Goal: Transaction & Acquisition: Obtain resource

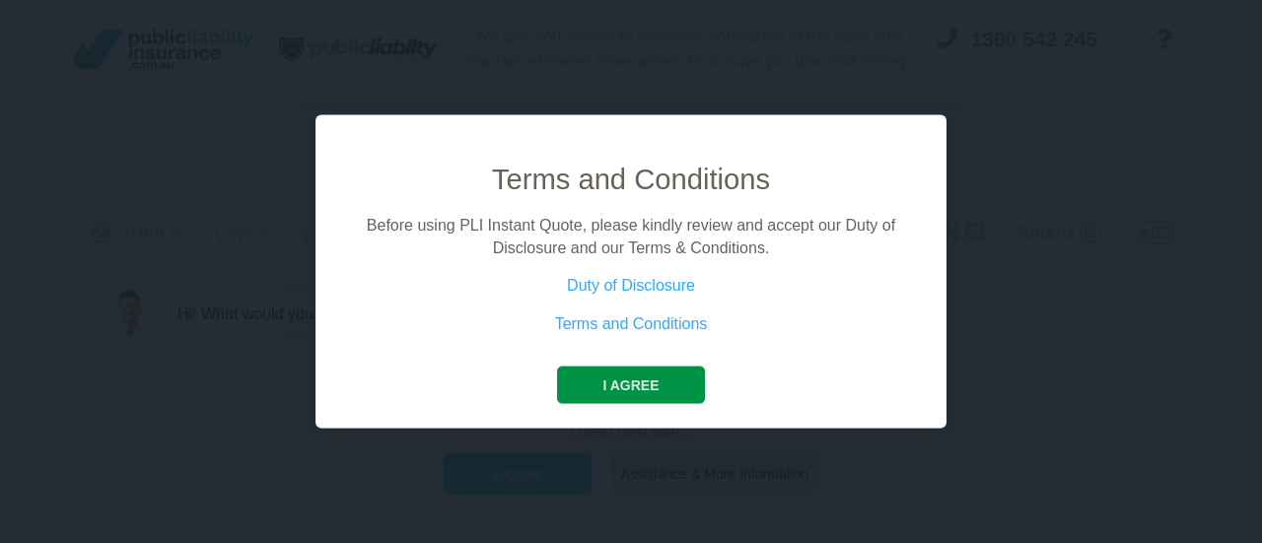
click at [635, 389] on button "I agree" at bounding box center [630, 385] width 147 height 37
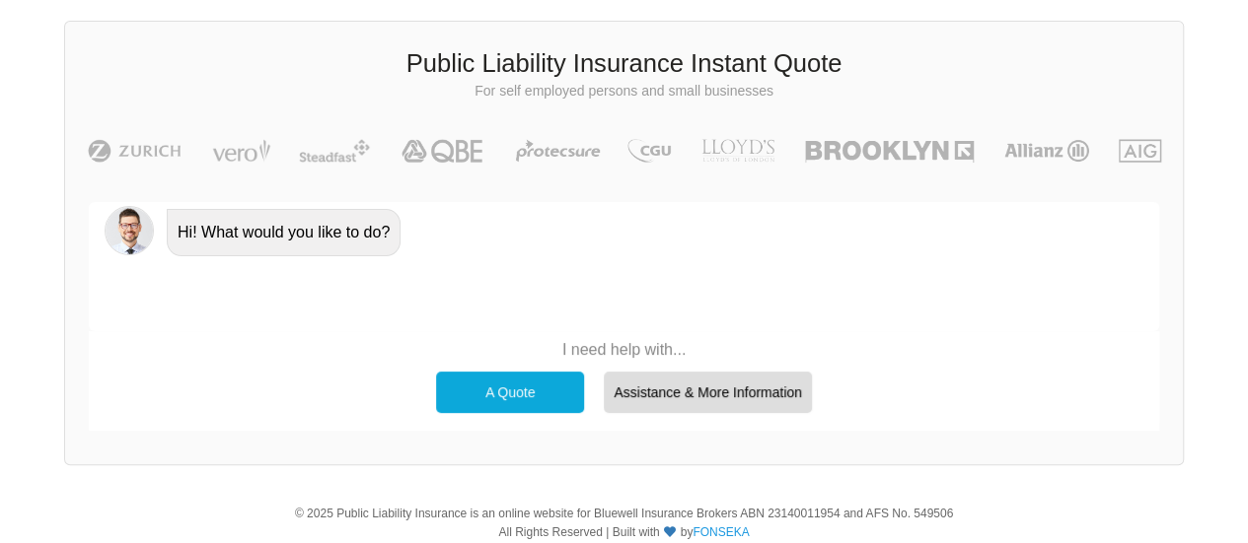
scroll to position [83, 0]
click at [515, 395] on div "A Quote" at bounding box center [510, 391] width 148 height 41
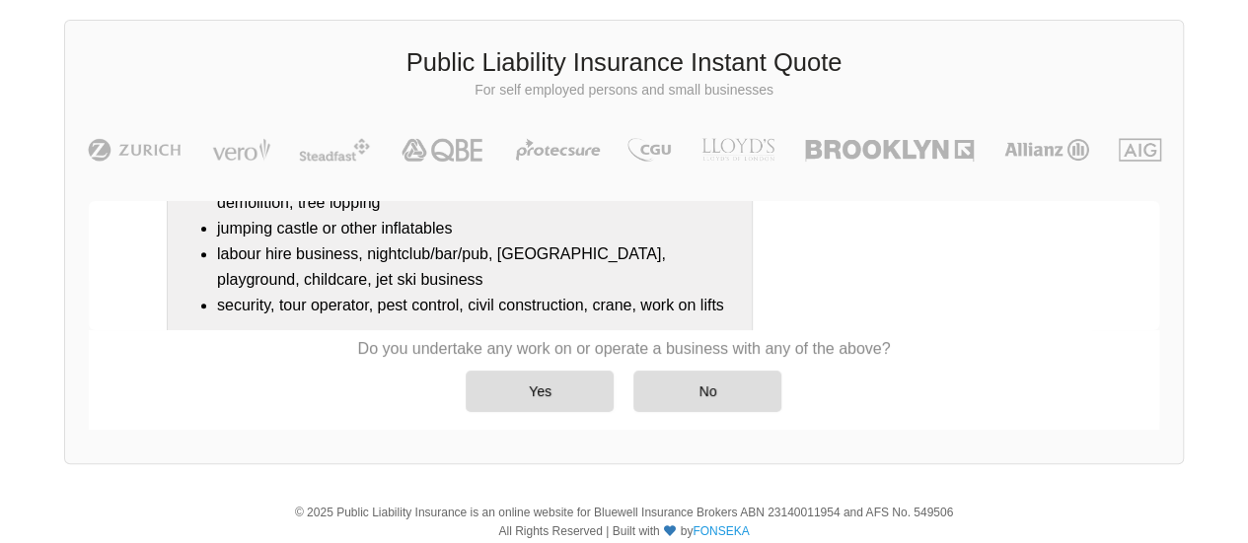
scroll to position [486, 0]
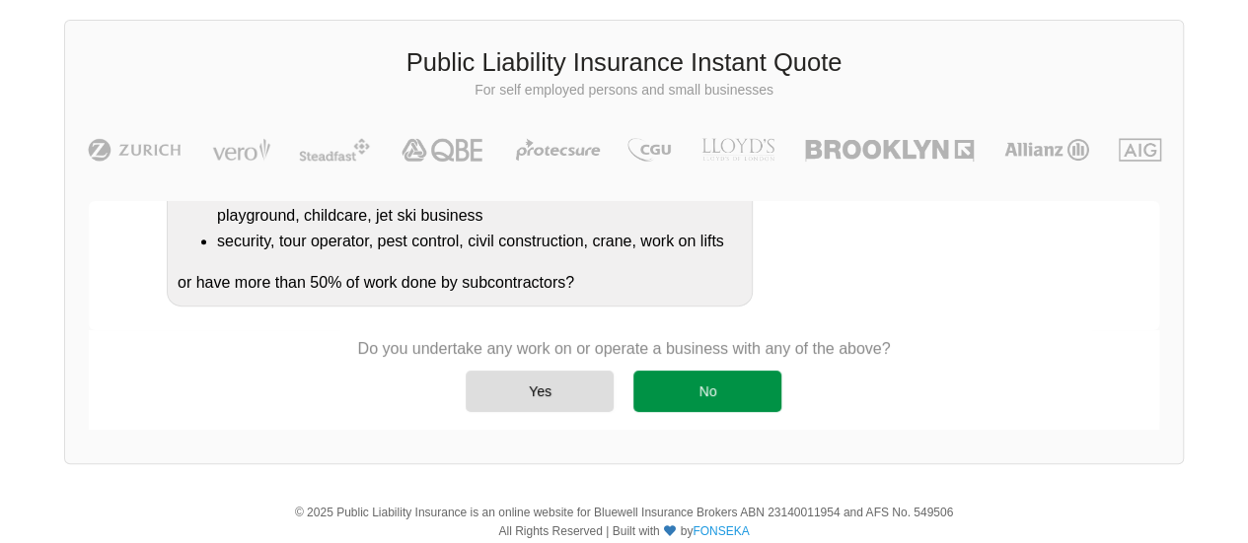
click at [677, 393] on div "No" at bounding box center [707, 391] width 148 height 41
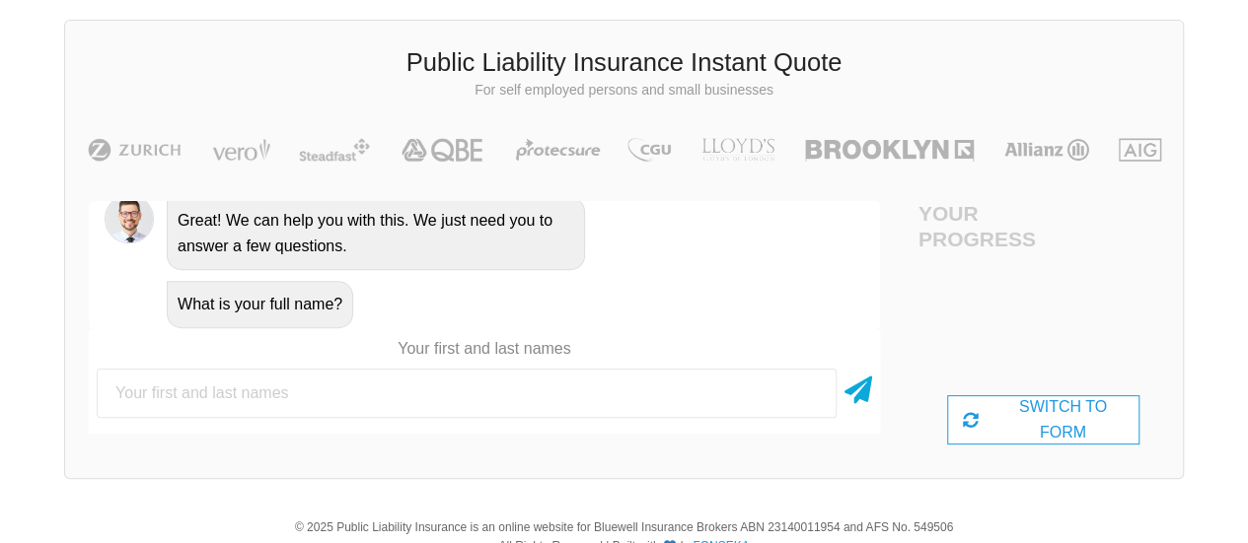
scroll to position [827, 0]
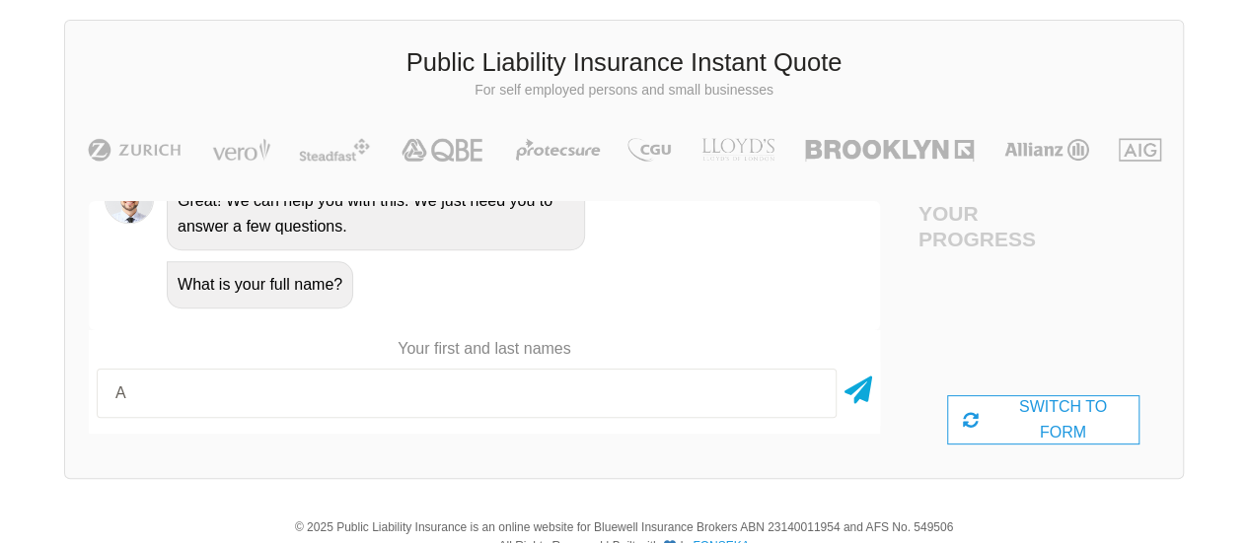
type input "[PERSON_NAME]"
click at [864, 383] on icon at bounding box center [858, 387] width 28 height 36
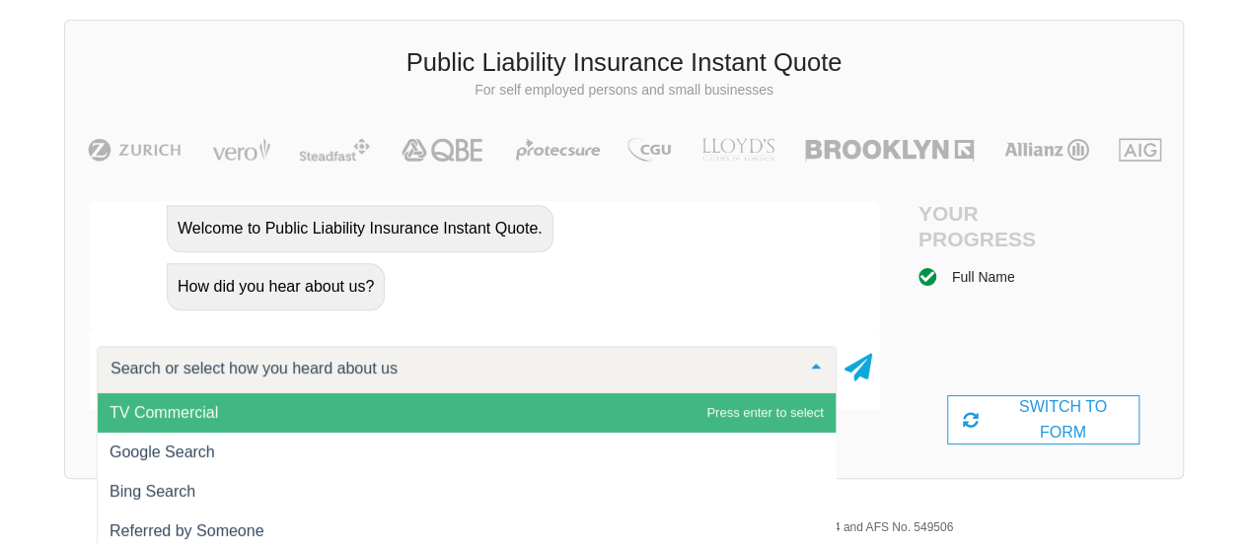
scroll to position [149, 0]
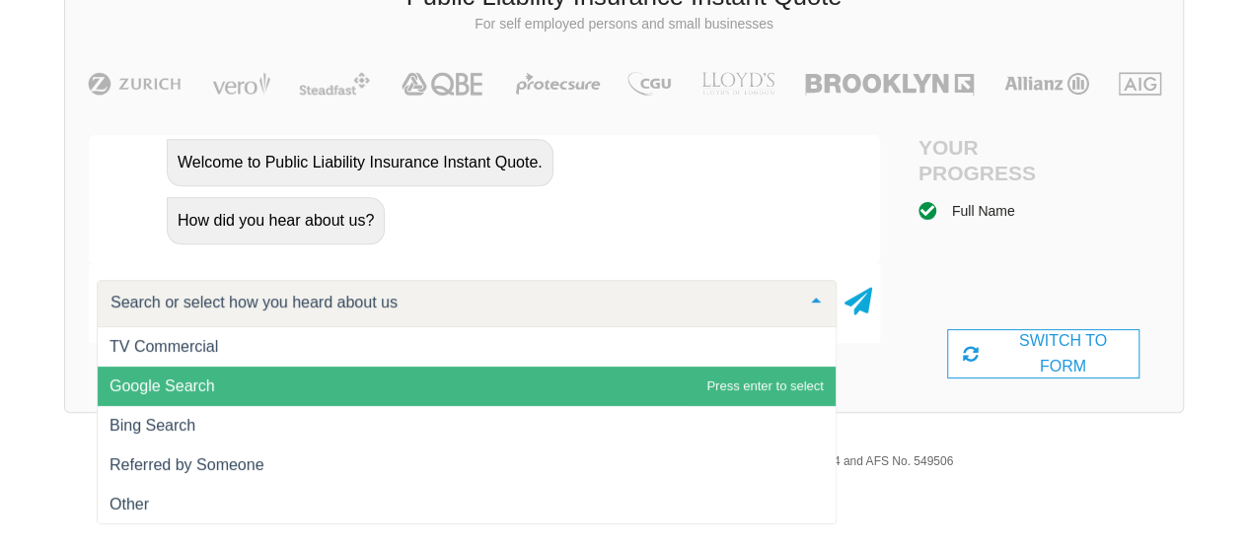
click at [167, 394] on span "Google Search" at bounding box center [162, 386] width 106 height 17
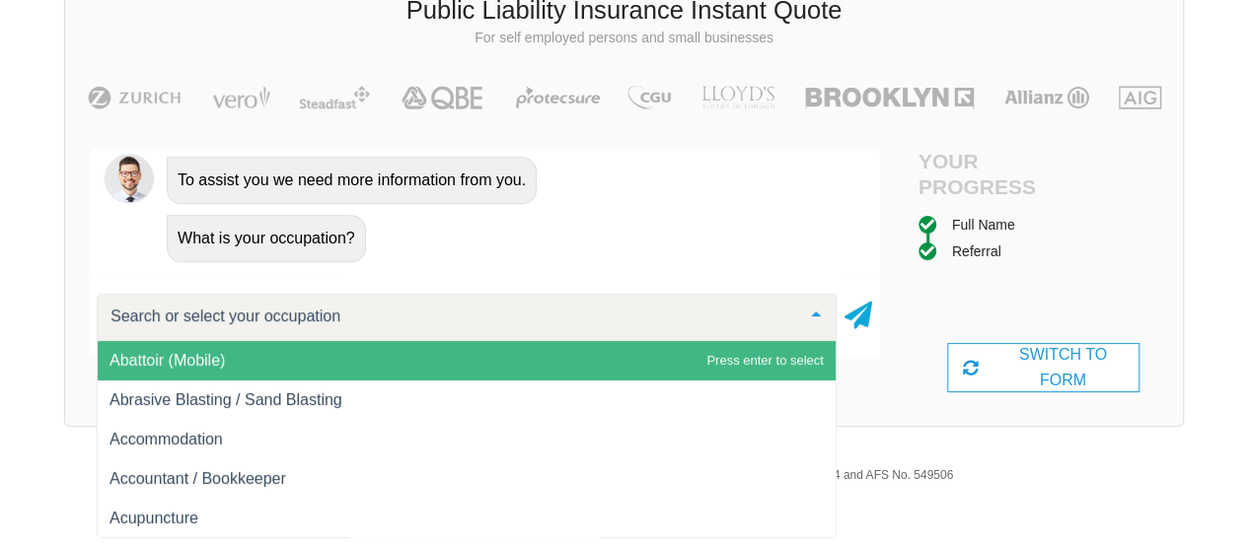
scroll to position [1259, 0]
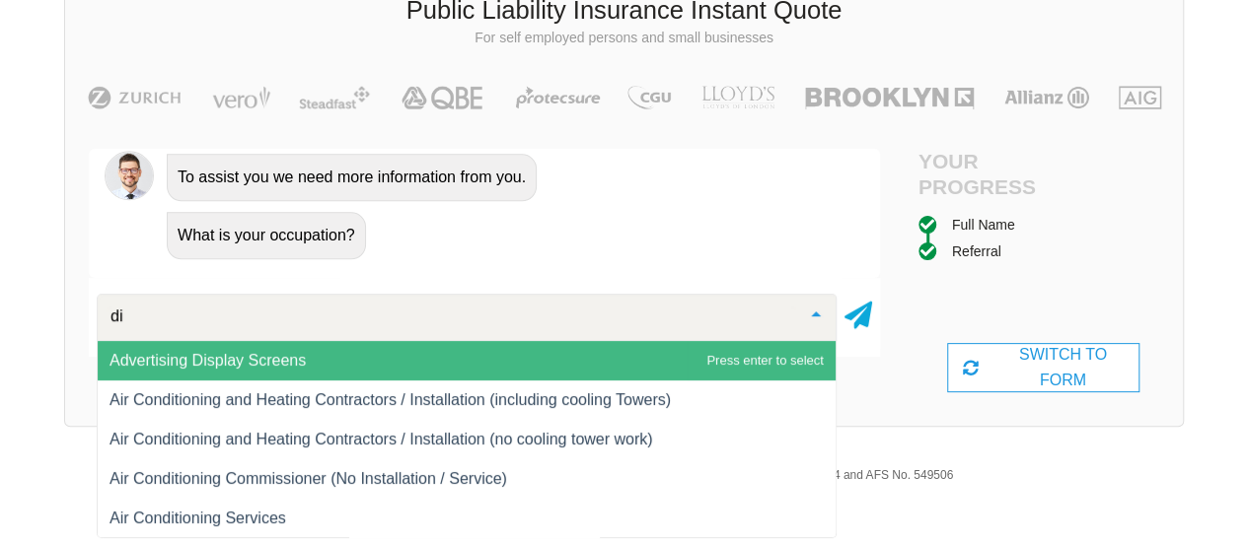
type input "d"
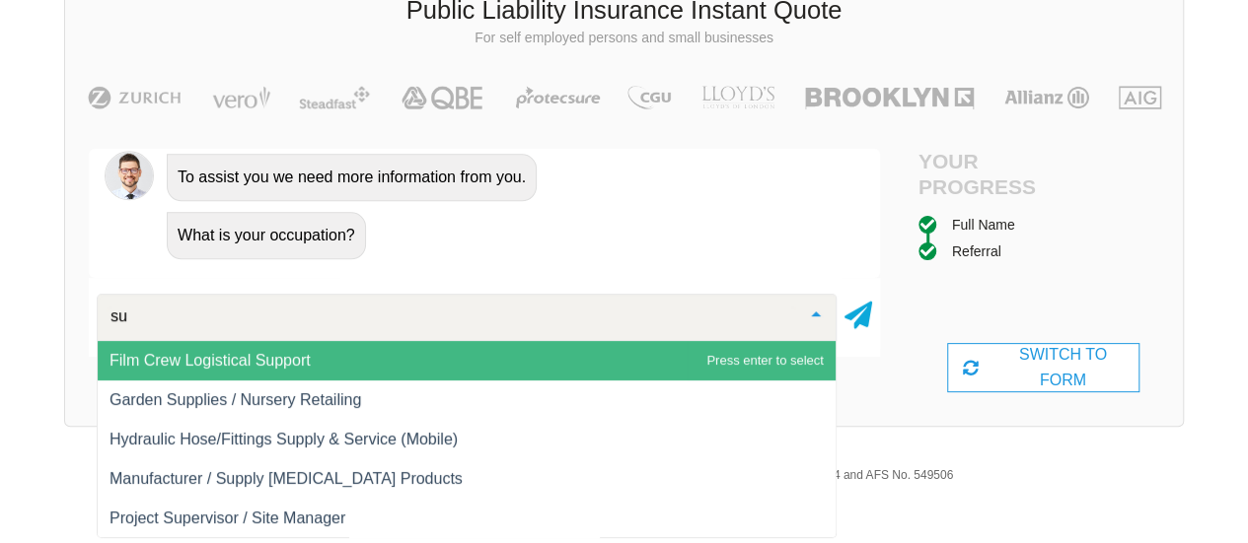
type input "s"
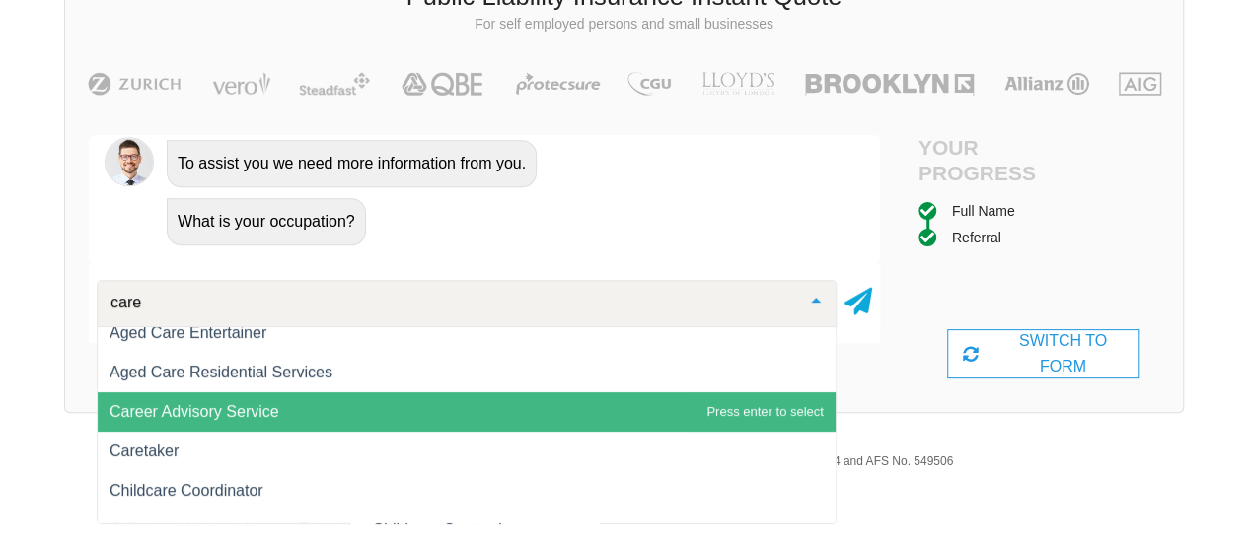
scroll to position [0, 0]
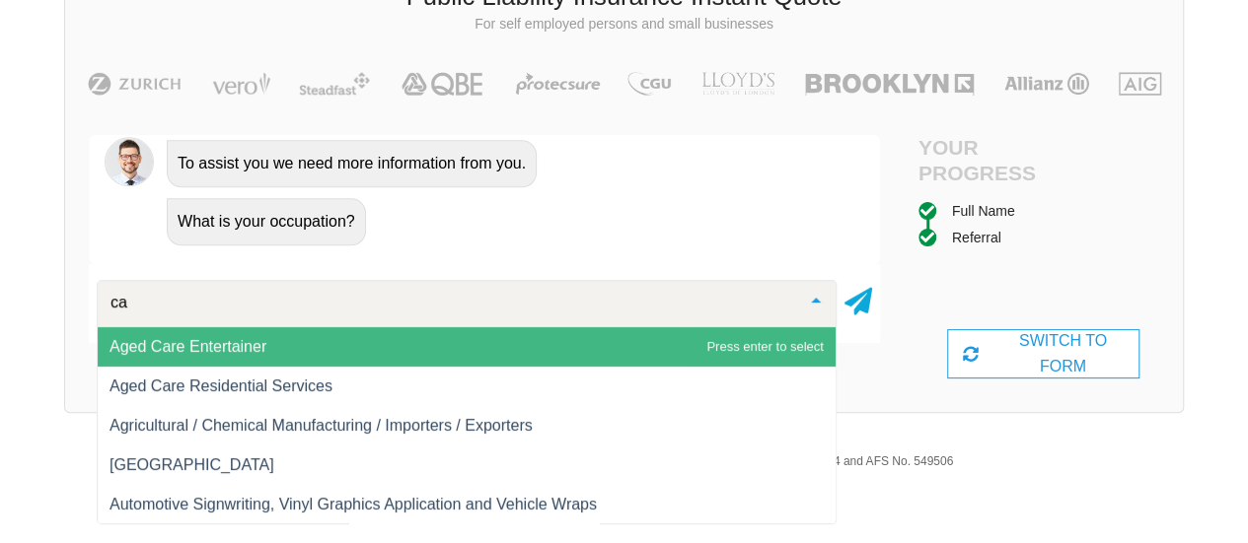
type input "c"
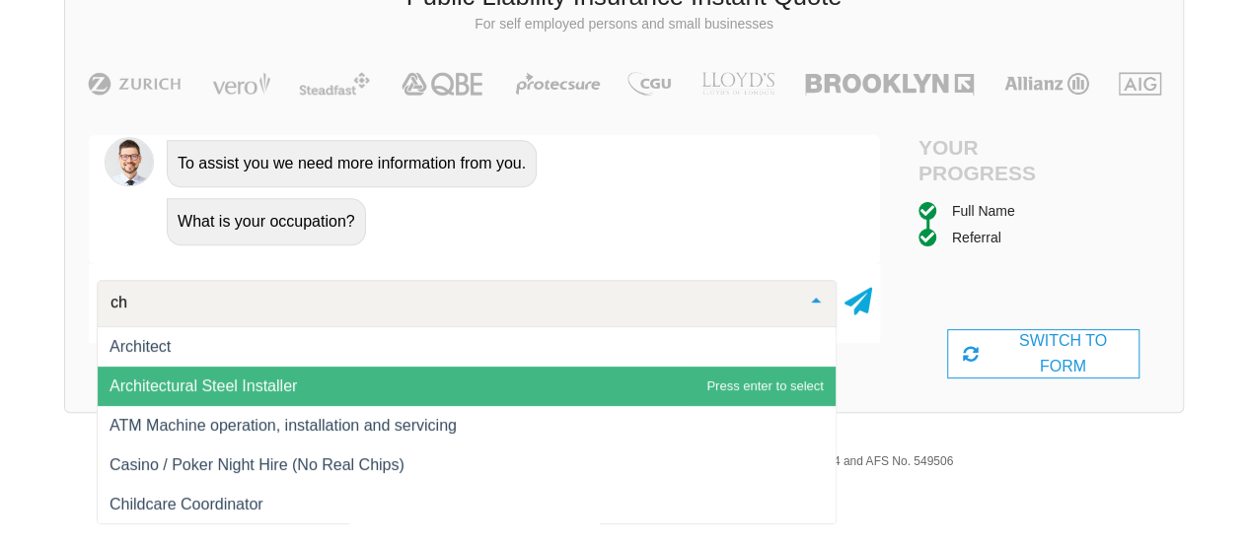
type input "c"
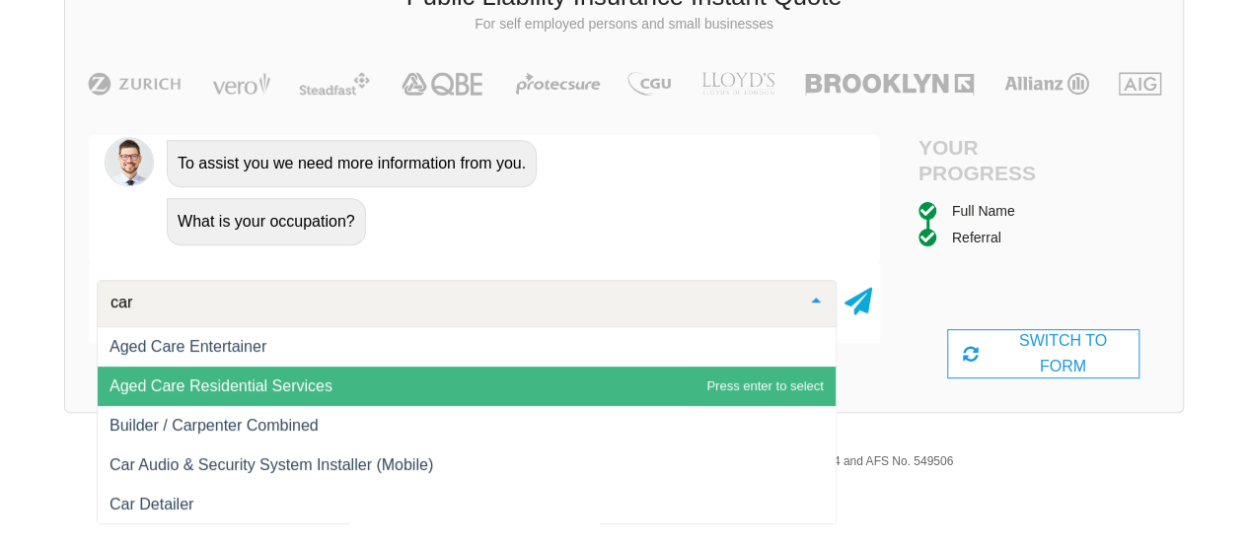
type input "care"
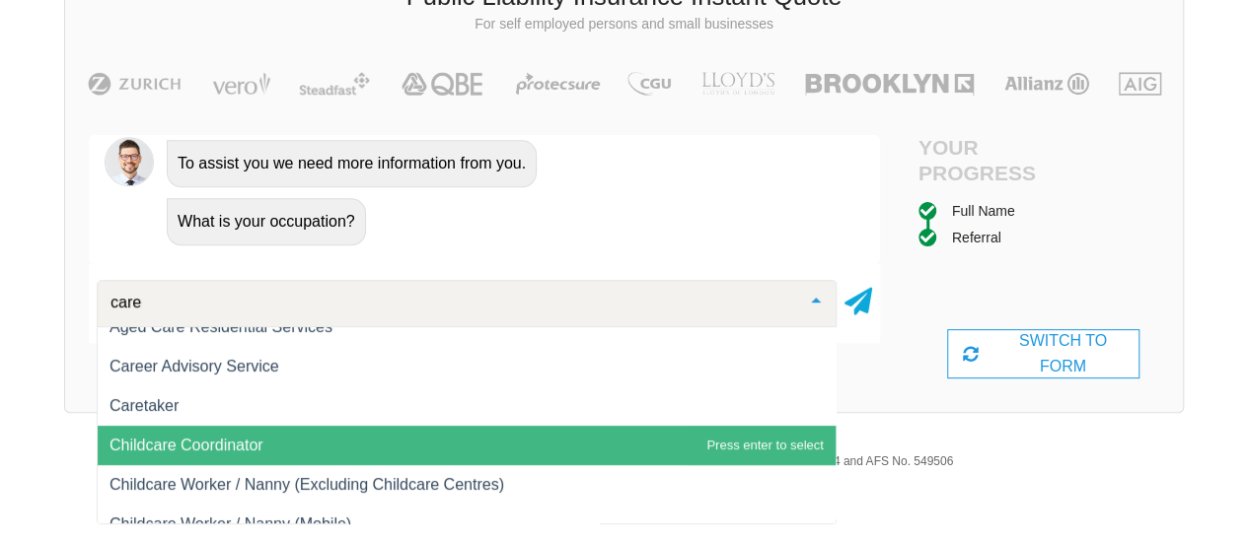
scroll to position [55, 0]
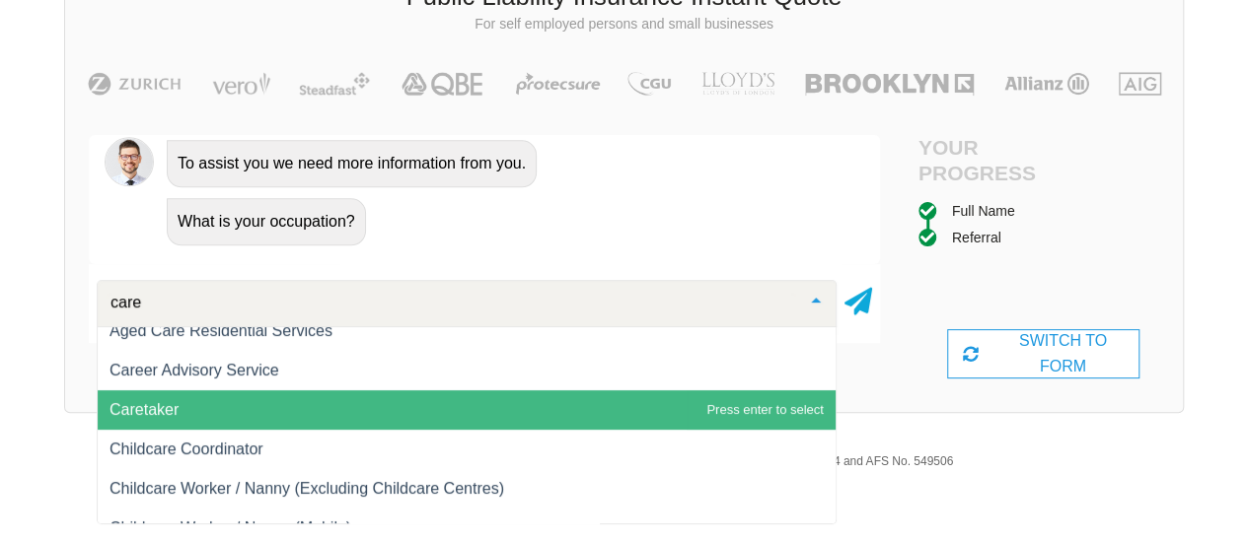
click at [252, 412] on span "Caretaker" at bounding box center [467, 410] width 738 height 39
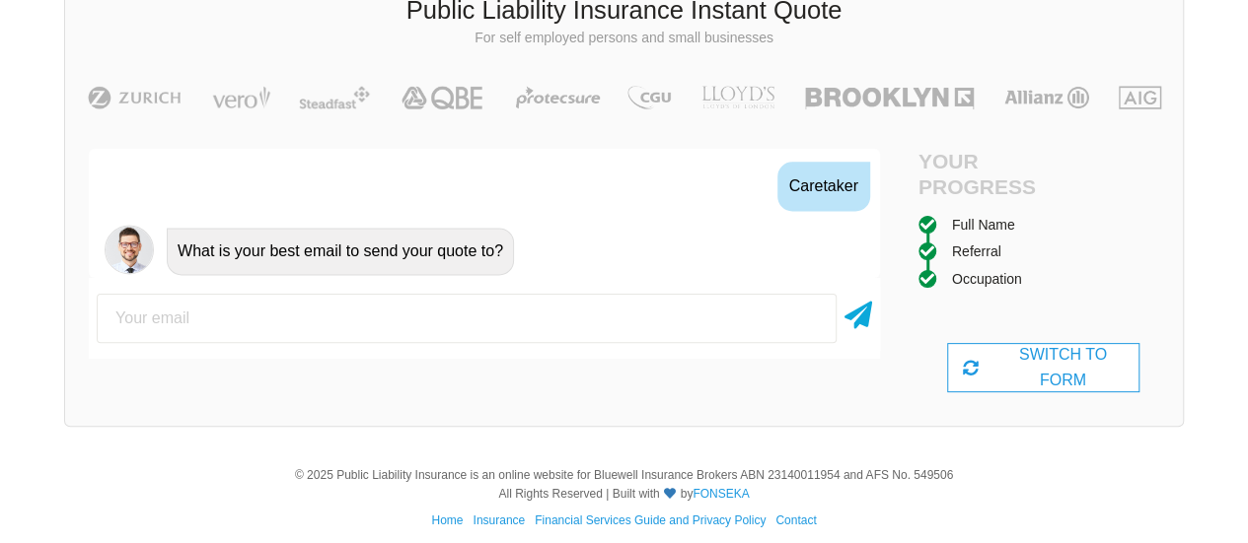
scroll to position [149, 0]
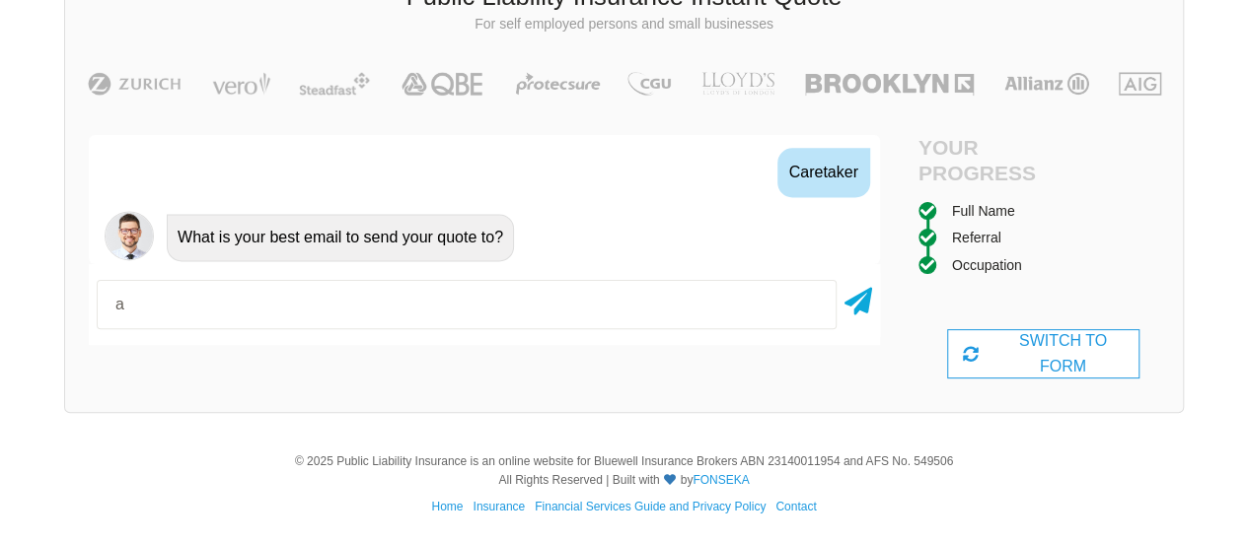
type input "[PERSON_NAME][EMAIL_ADDRESS][DOMAIN_NAME]"
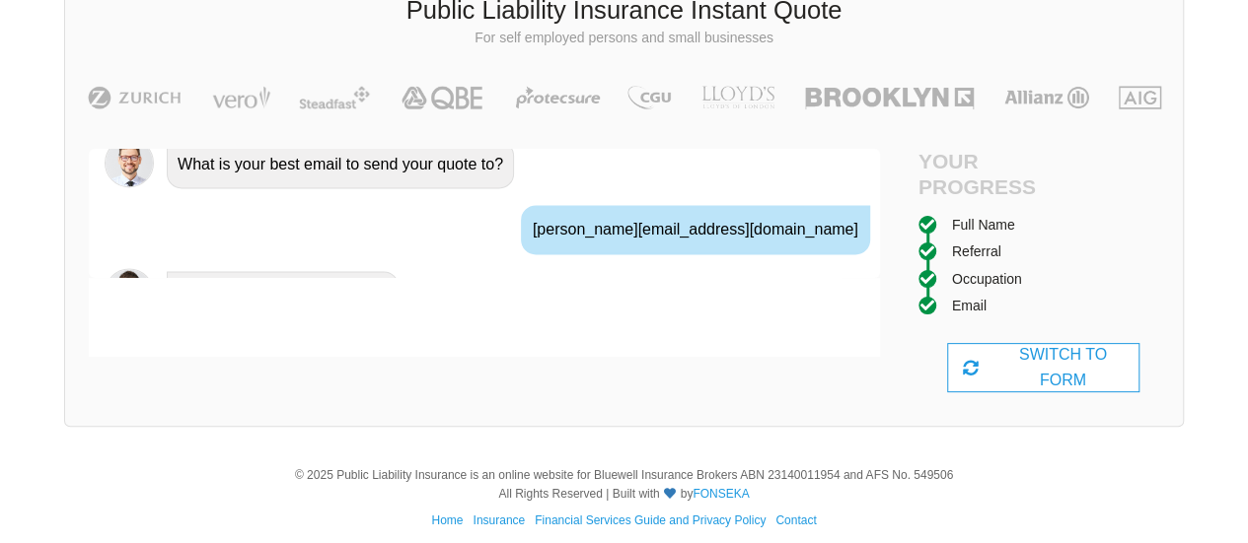
scroll to position [1497, 0]
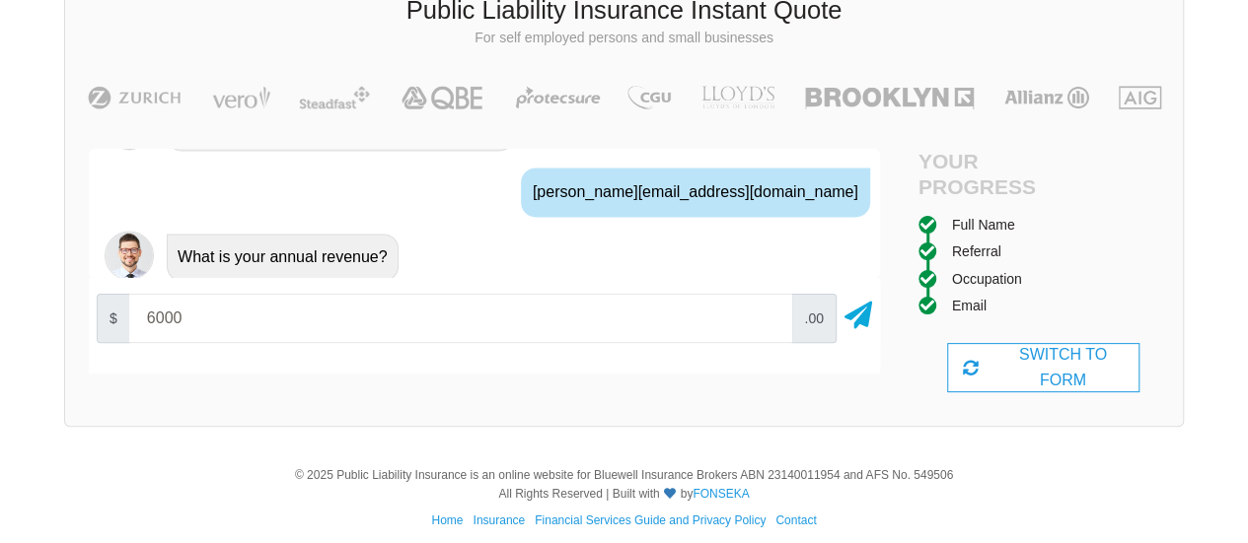
type input "6000"
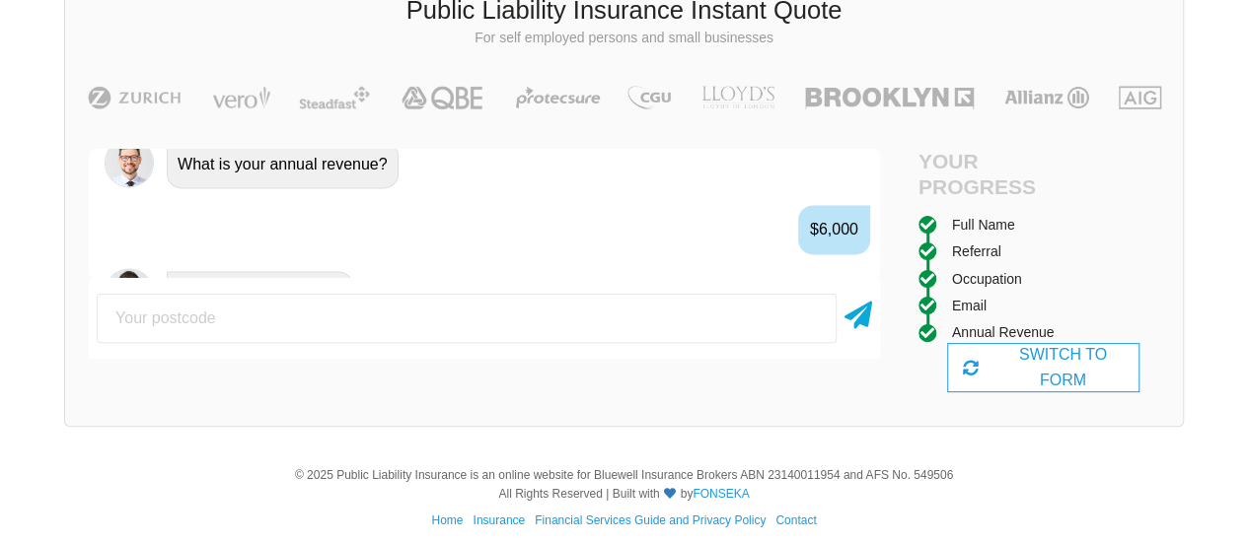
scroll to position [1626, 0]
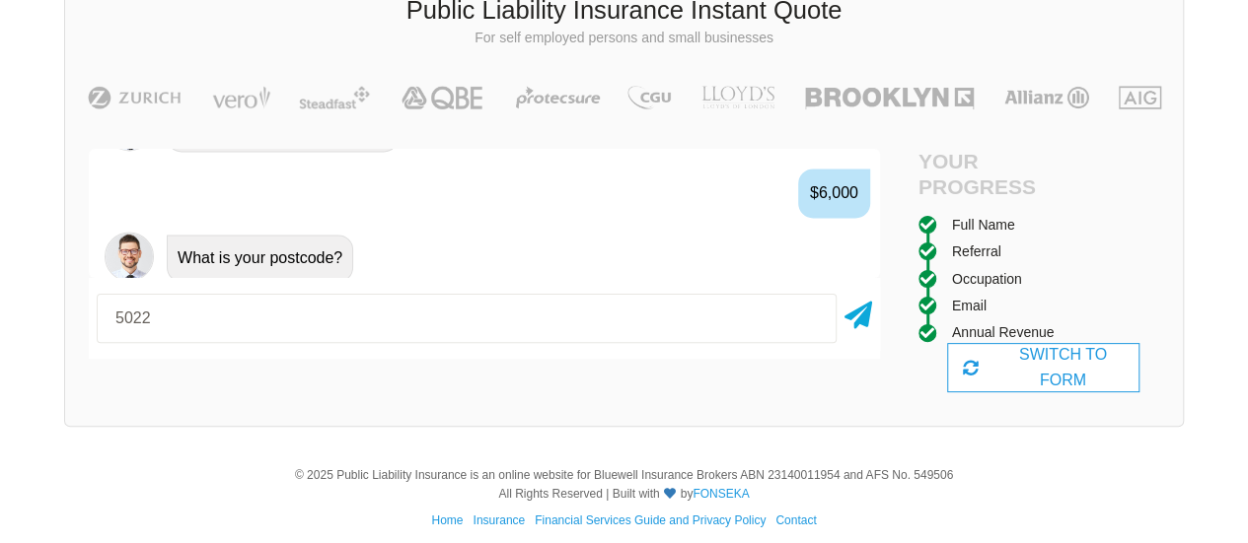
type input "5022"
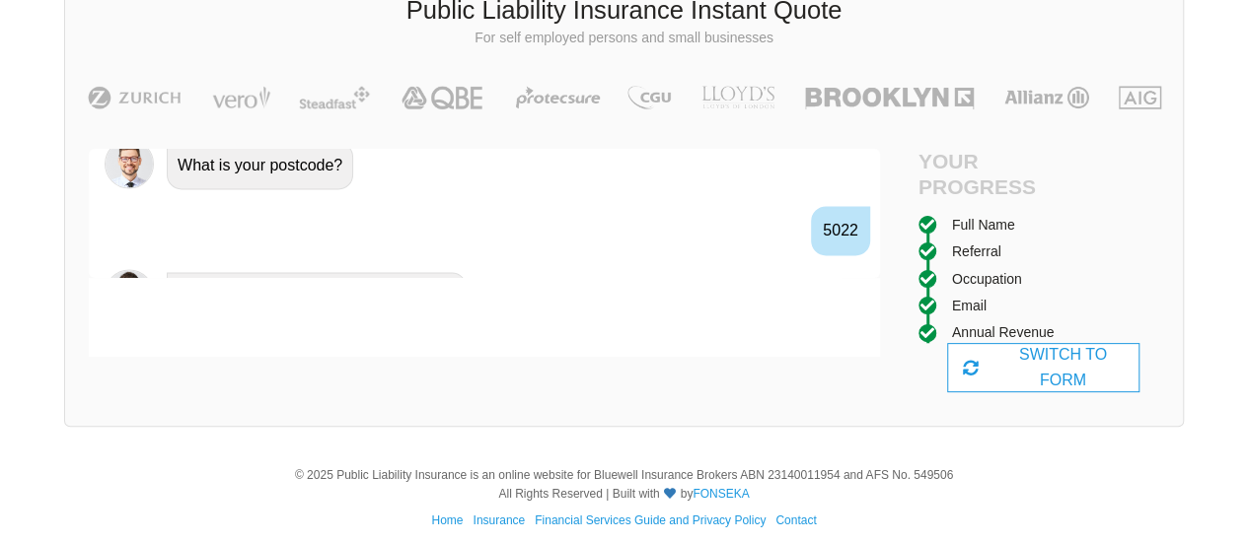
scroll to position [1756, 0]
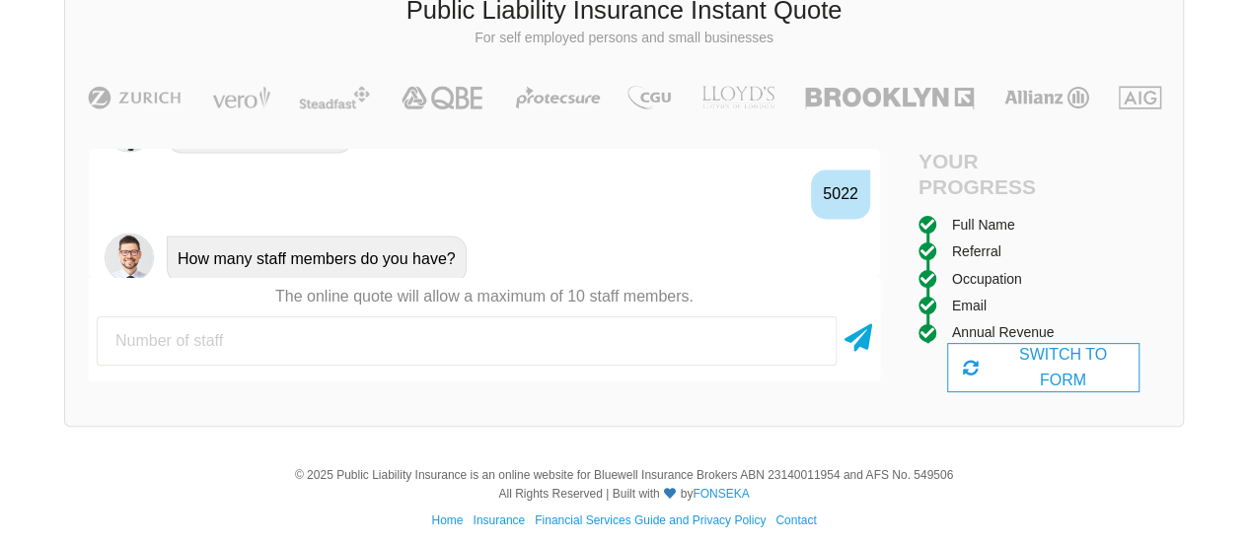
type input "1"
type input "0"
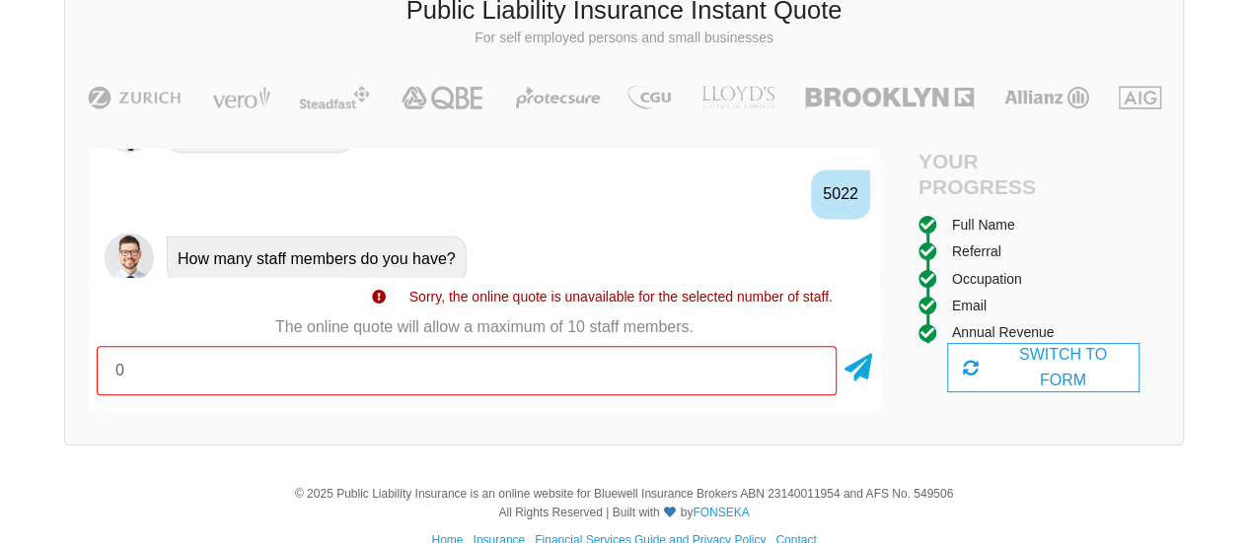
click at [356, 323] on p "The online quote will allow a maximum of 10 staff members." at bounding box center [484, 328] width 791 height 22
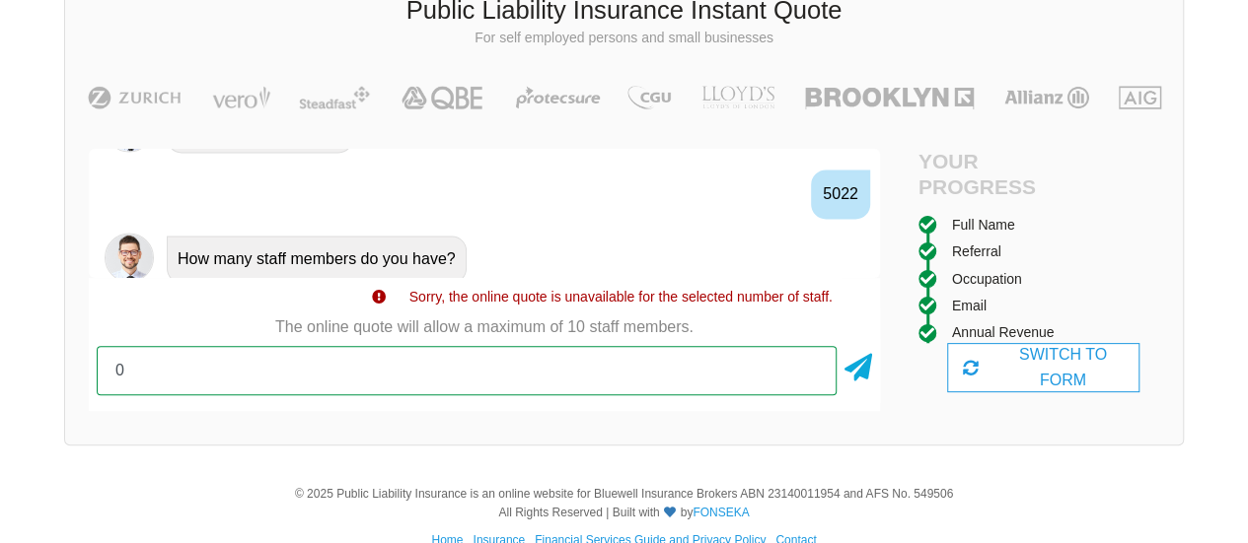
click at [329, 368] on input "0" at bounding box center [467, 370] width 740 height 49
type input "1"
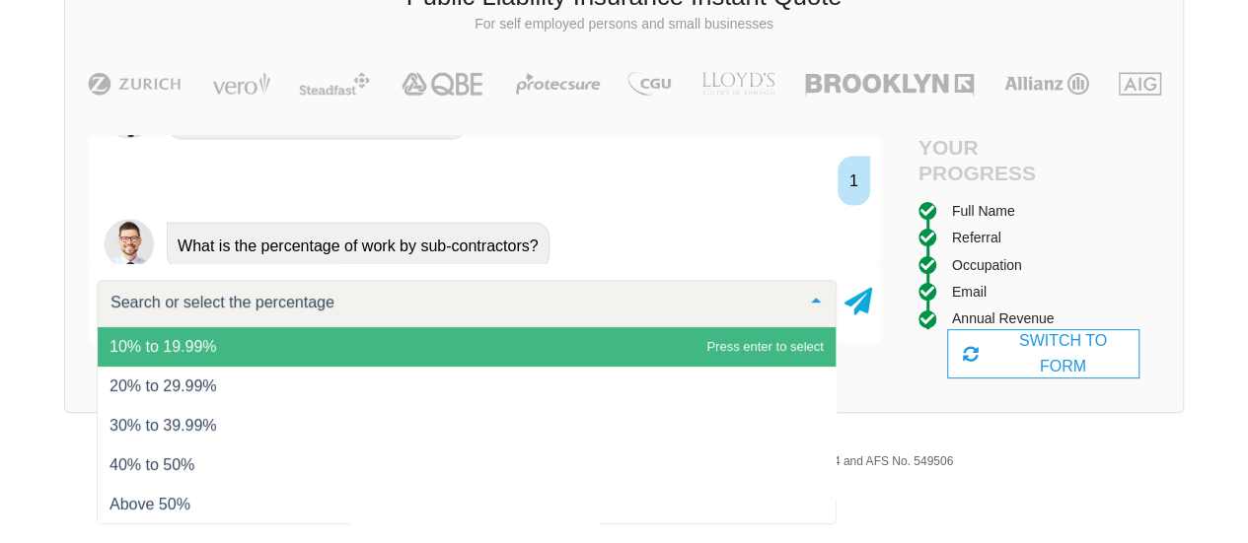
scroll to position [0, 0]
click at [261, 349] on span "0%" at bounding box center [467, 346] width 738 height 39
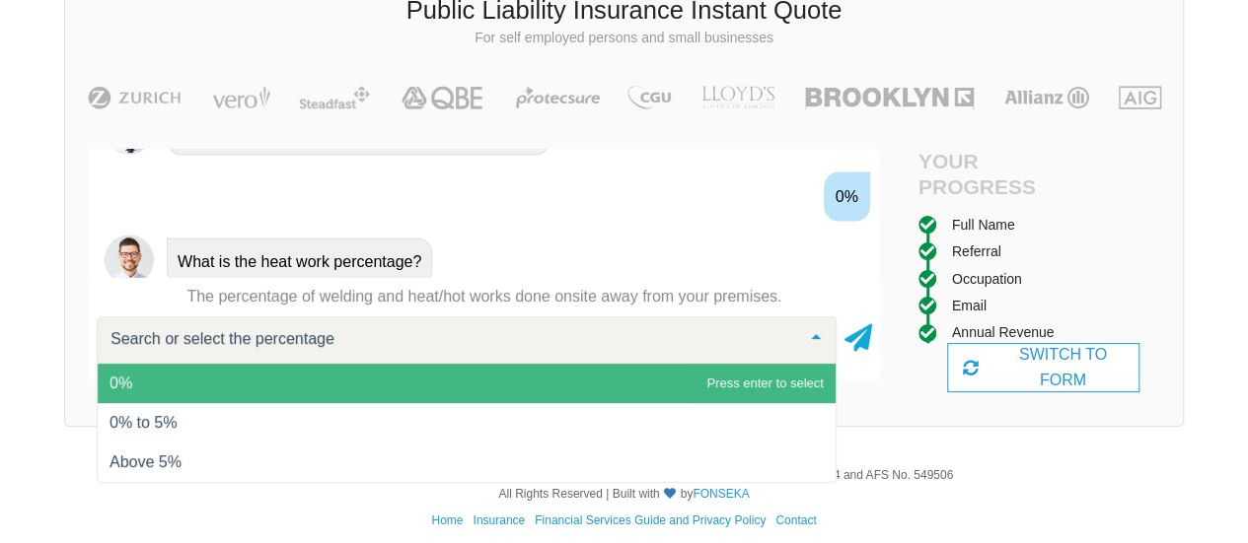
scroll to position [2015, 0]
click at [227, 385] on span "0%" at bounding box center [467, 383] width 738 height 39
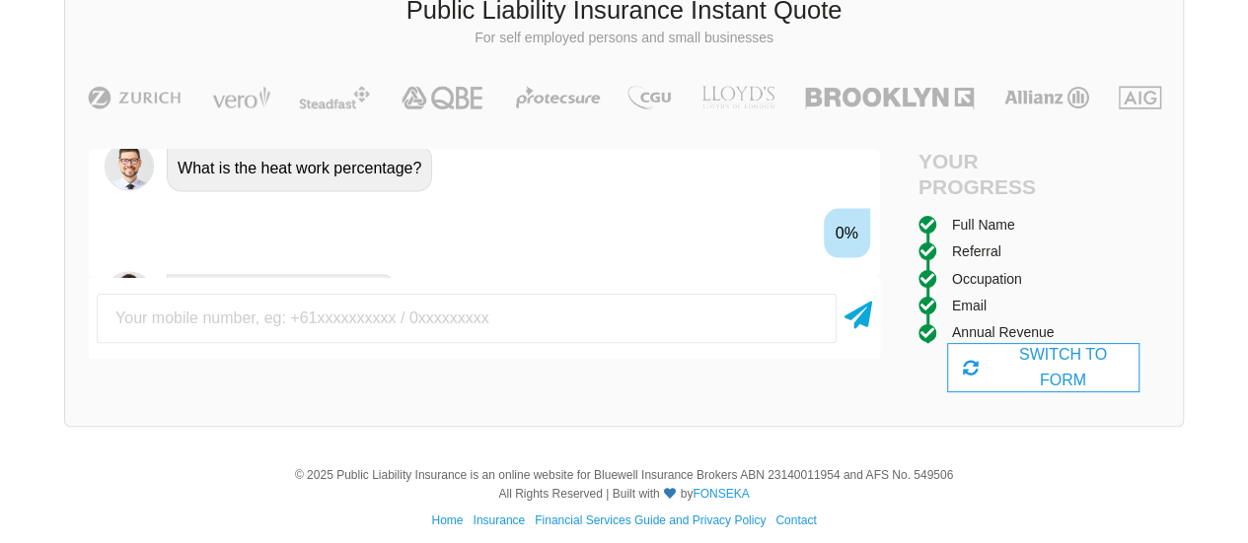
scroll to position [2144, 0]
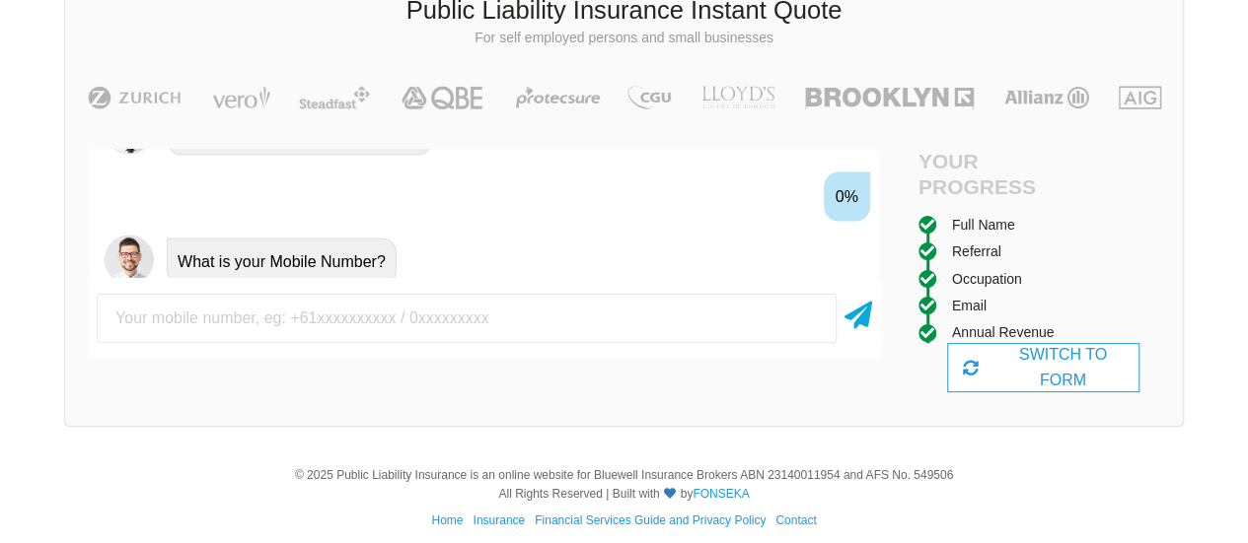
click at [239, 318] on input "text" at bounding box center [467, 318] width 740 height 49
type input "0412986661"
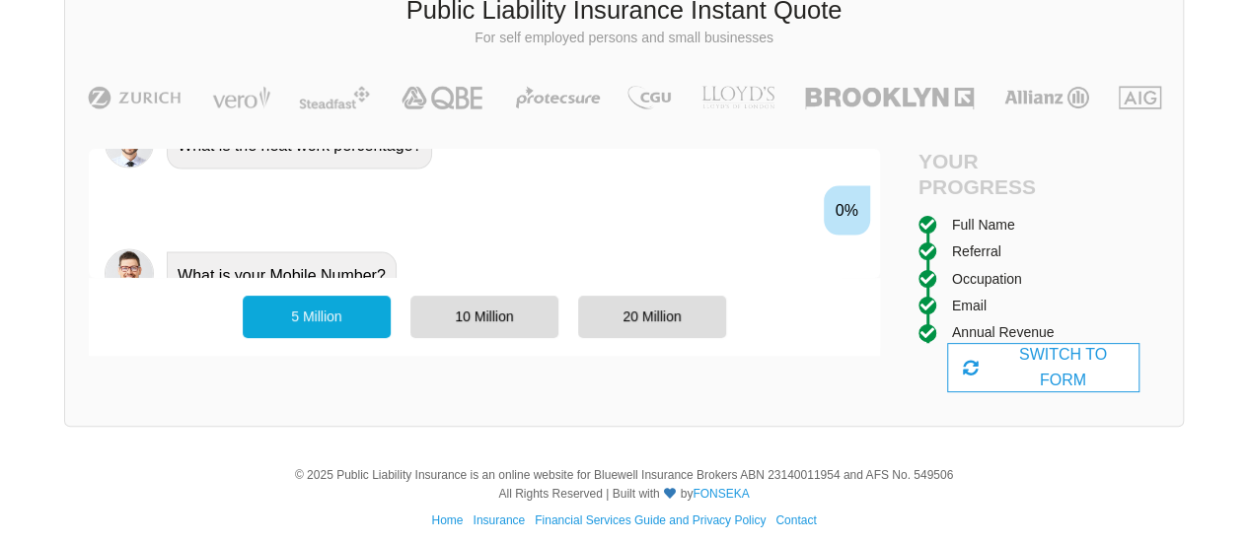
scroll to position [2295, 0]
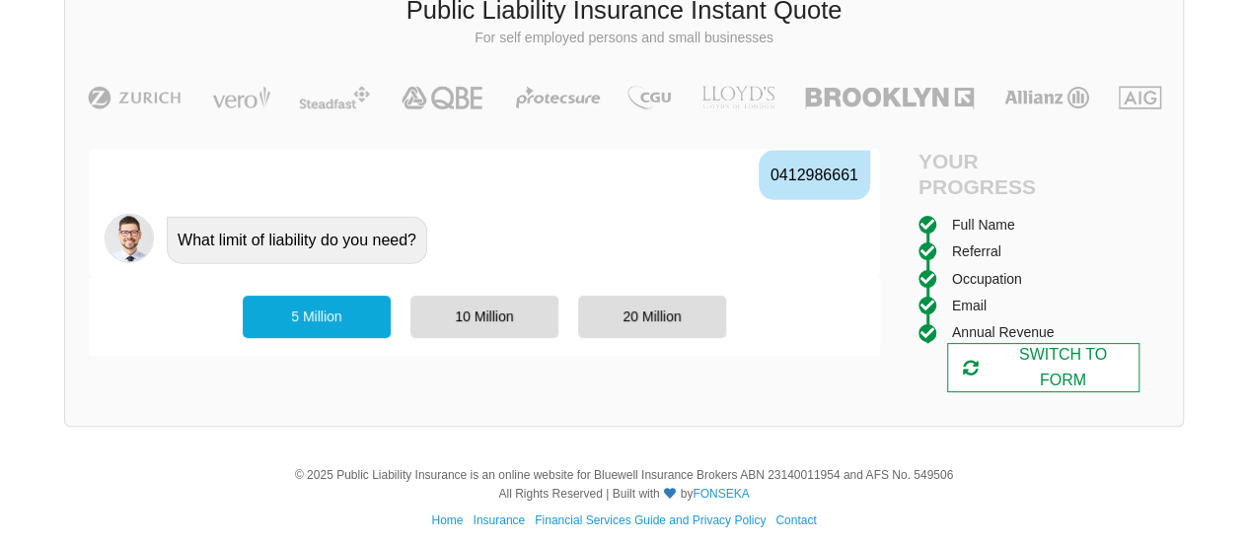
click at [1087, 375] on div "SWITCH TO FORM" at bounding box center [1043, 367] width 192 height 49
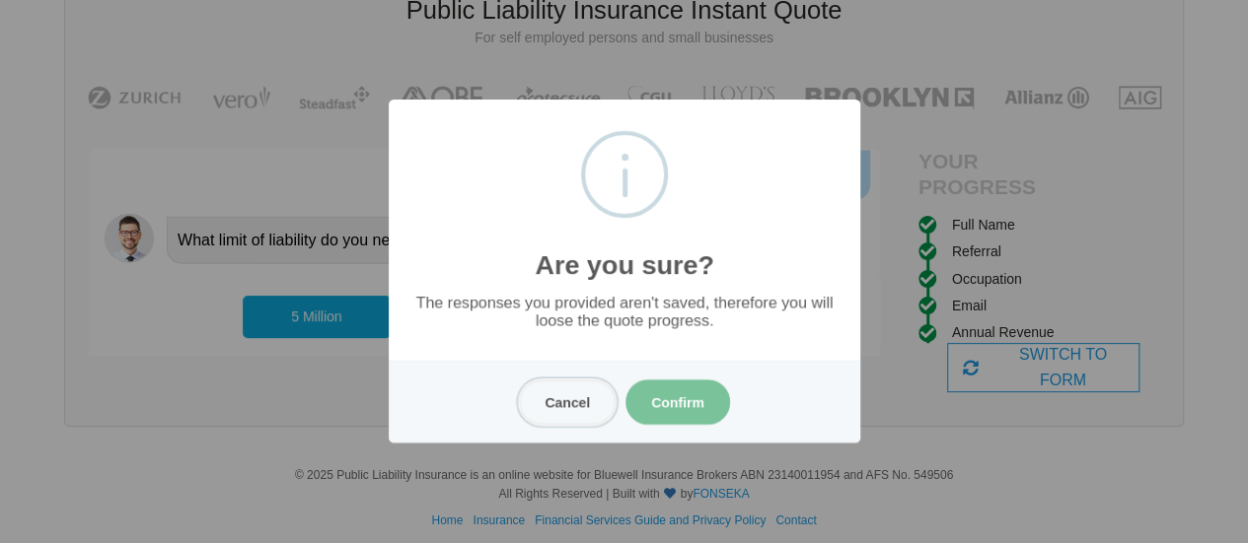
click at [576, 407] on button "Cancel" at bounding box center [567, 402] width 97 height 45
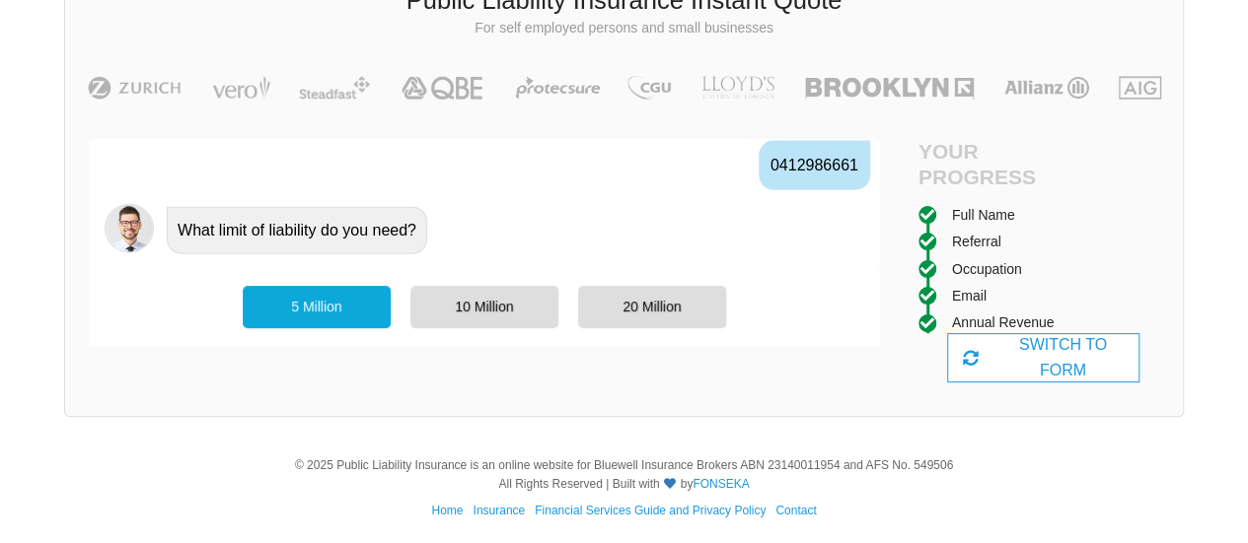
scroll to position [144, 0]
click at [297, 311] on div "5 Million" at bounding box center [317, 307] width 148 height 41
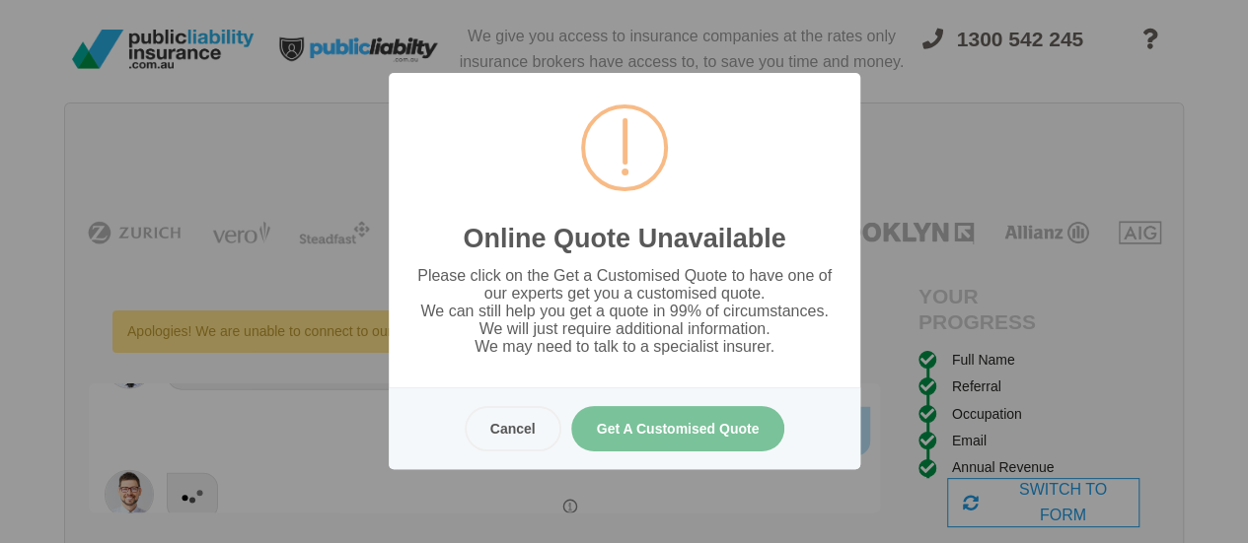
scroll to position [0, 0]
click at [510, 425] on button "Cancel" at bounding box center [512, 428] width 97 height 45
